Goal: Check status: Check status

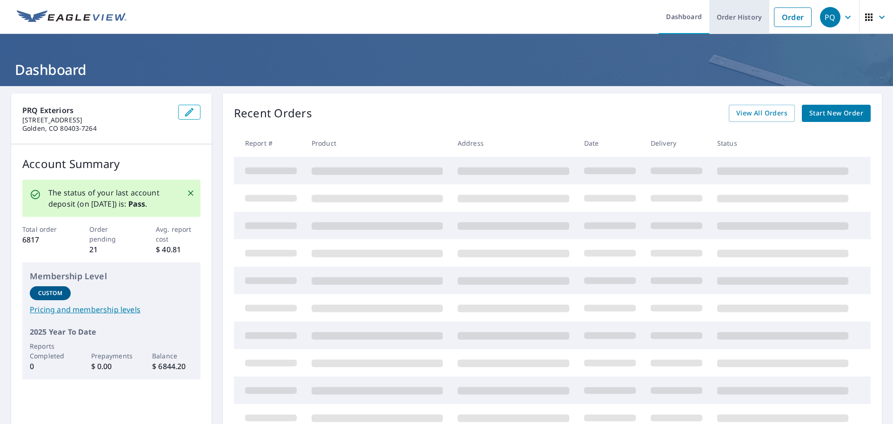
click at [721, 15] on link "Order History" at bounding box center [739, 17] width 60 height 34
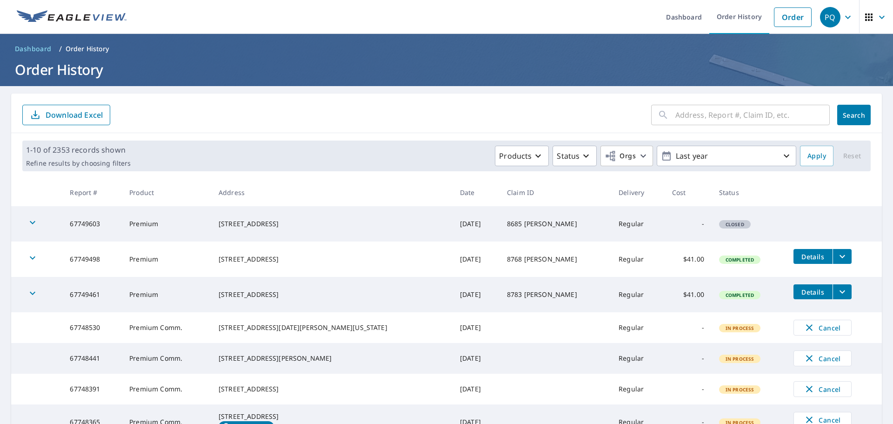
click at [688, 119] on input "text" at bounding box center [752, 115] width 154 height 26
type input "27445"
click button "Search" at bounding box center [853, 115] width 33 height 20
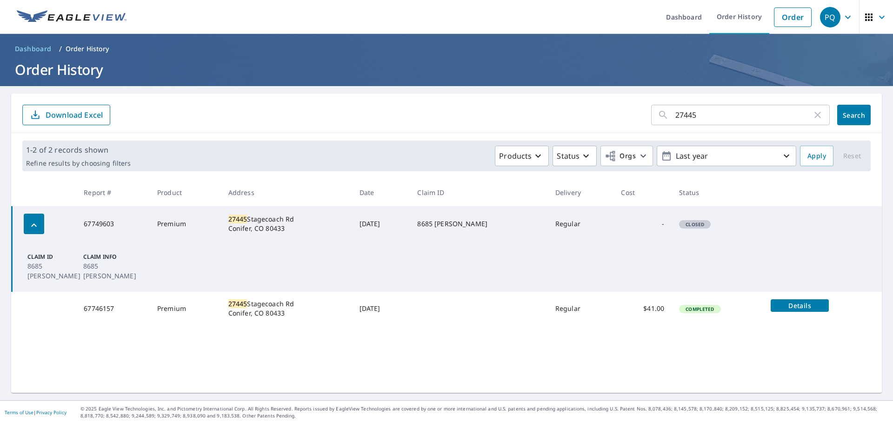
click at [788, 308] on span "Details" at bounding box center [799, 305] width 47 height 9
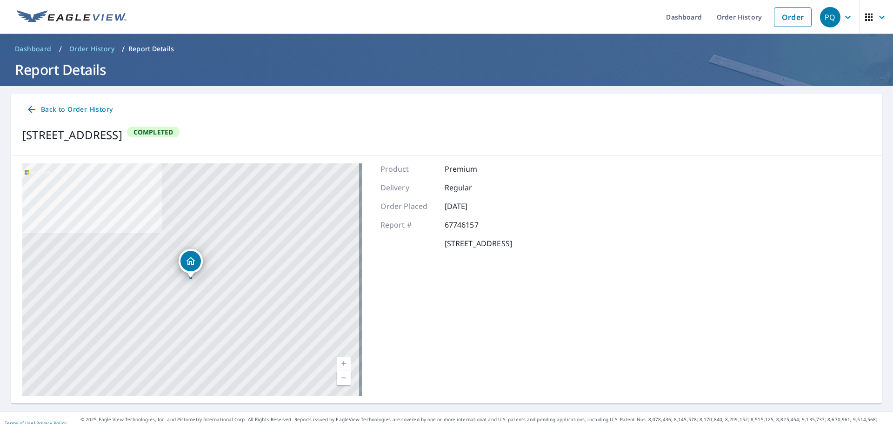
click at [78, 110] on span "Back to Order History" at bounding box center [69, 110] width 86 height 12
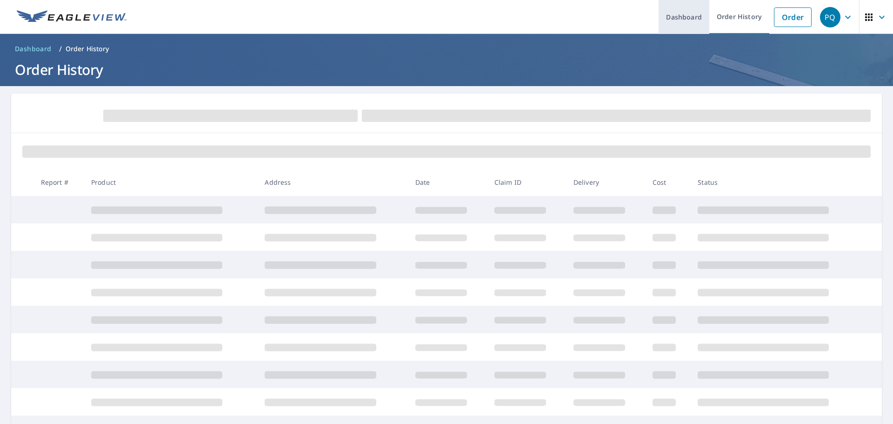
click at [682, 20] on link "Dashboard" at bounding box center [683, 17] width 51 height 34
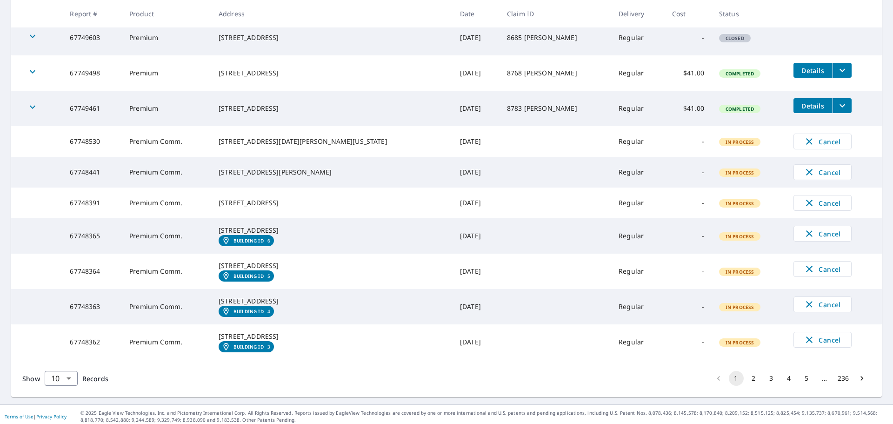
scroll to position [236, 0]
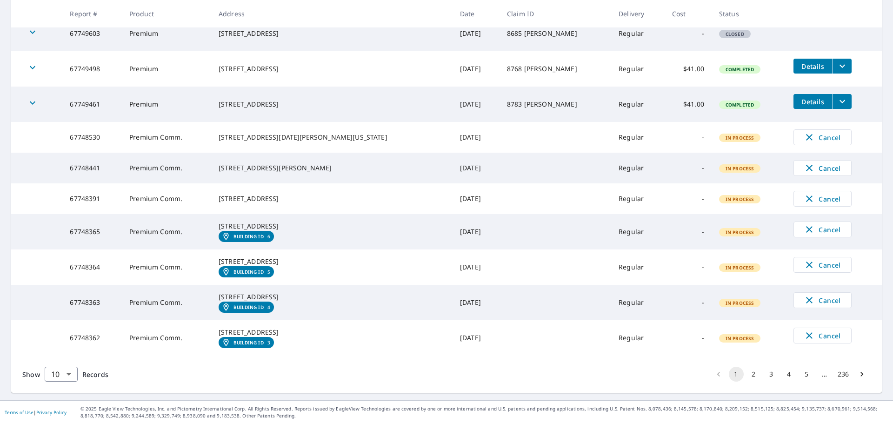
click at [745, 372] on li "2" at bounding box center [754, 373] width 18 height 15
click at [746, 372] on button "2" at bounding box center [753, 373] width 15 height 15
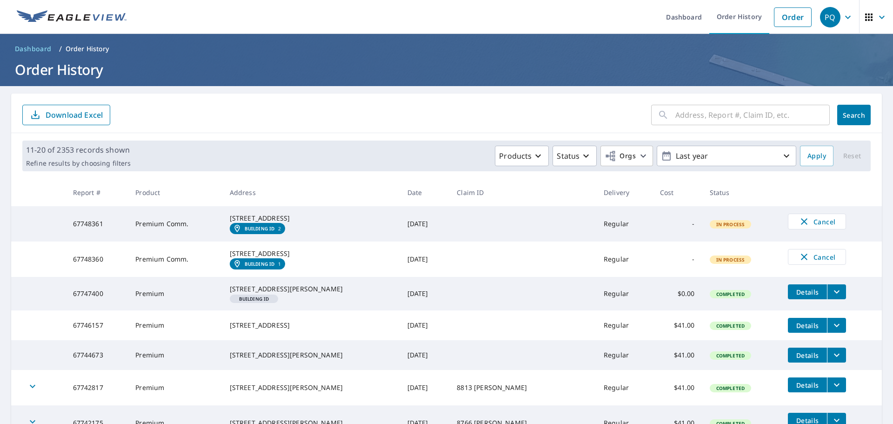
click at [831, 331] on icon "filesDropdownBtn-67746157" at bounding box center [836, 324] width 11 height 11
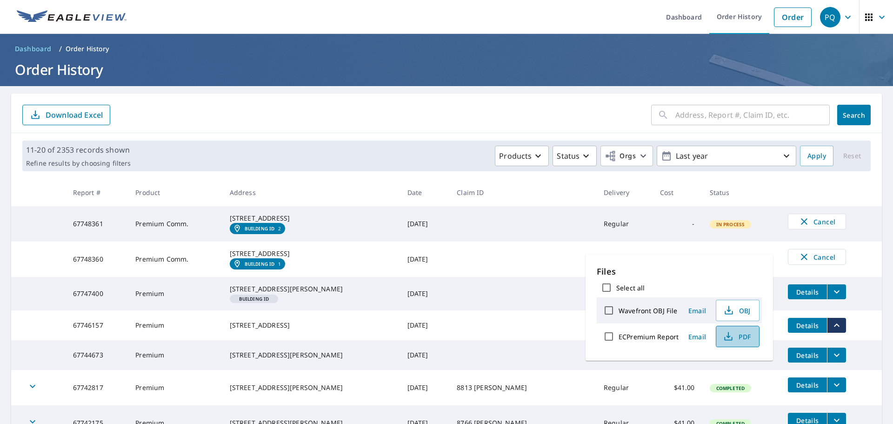
click at [741, 333] on span "PDF" at bounding box center [737, 336] width 30 height 11
